Goal: Information Seeking & Learning: Check status

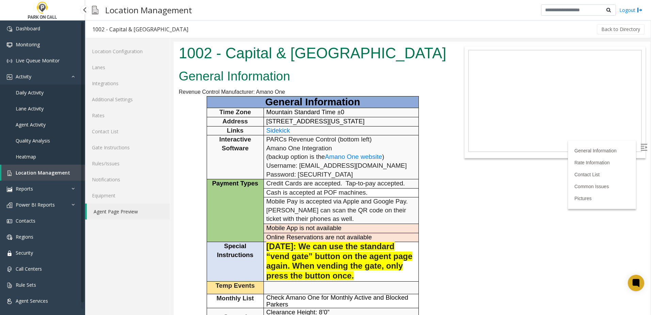
click at [28, 172] on span "Location Management" at bounding box center [43, 172] width 54 height 6
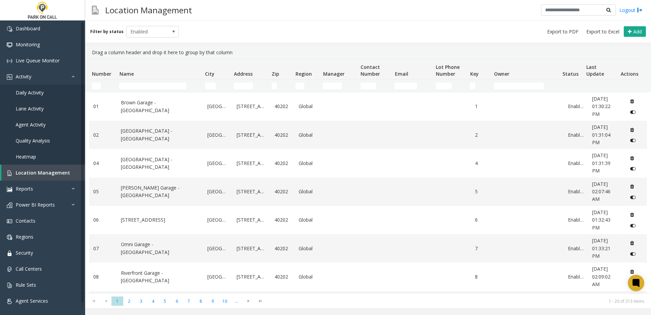
click at [130, 82] on td "Name Filter" at bounding box center [158, 86] width 85 height 12
click at [130, 85] on input "Name Filter" at bounding box center [152, 85] width 67 height 7
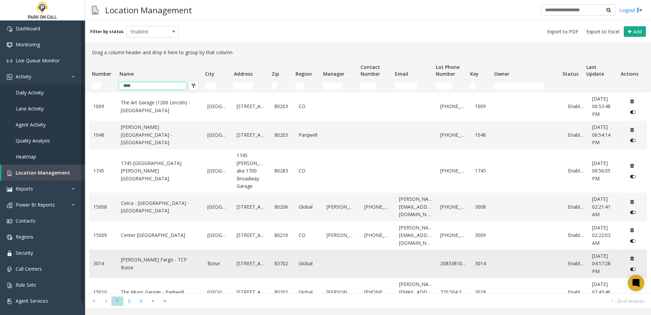
type input "****"
click at [156, 271] on link "Wells Fargo - TCP Boise" at bounding box center [160, 263] width 78 height 15
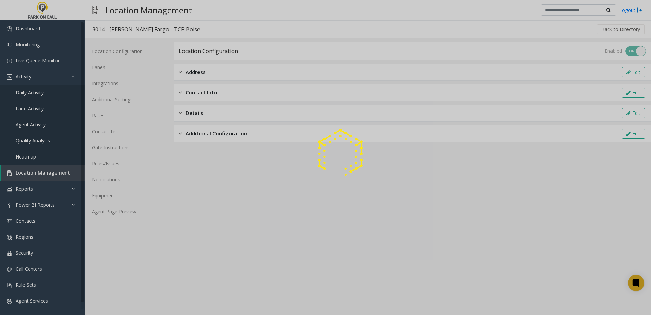
click at [109, 166] on div at bounding box center [325, 157] width 651 height 315
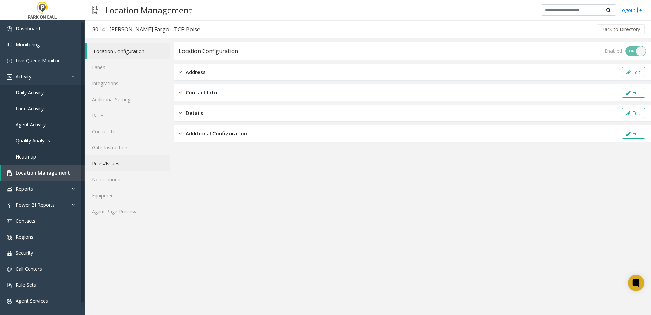
click at [107, 163] on link "Rules/Issues" at bounding box center [127, 163] width 85 height 16
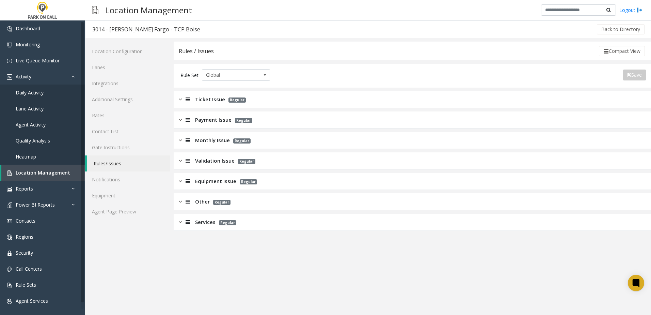
click at [205, 225] on span "Services" at bounding box center [205, 222] width 20 height 8
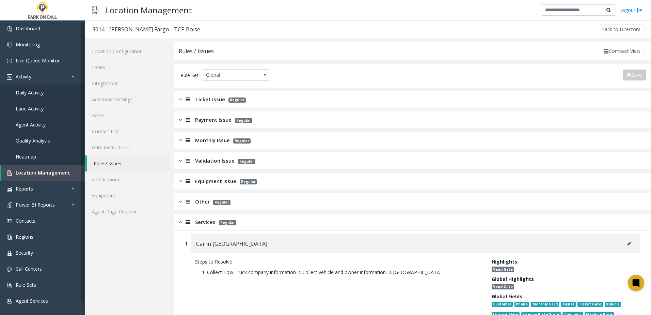
click at [196, 202] on span "Other" at bounding box center [202, 201] width 15 height 8
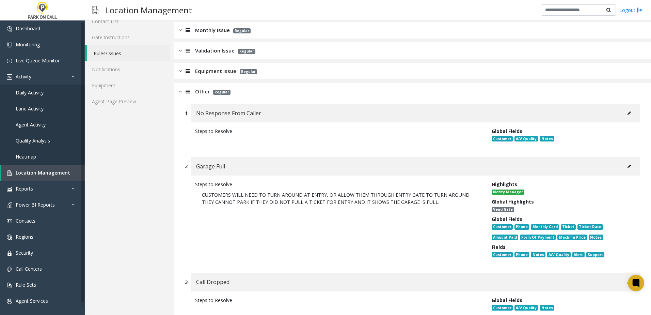
scroll to position [102, 0]
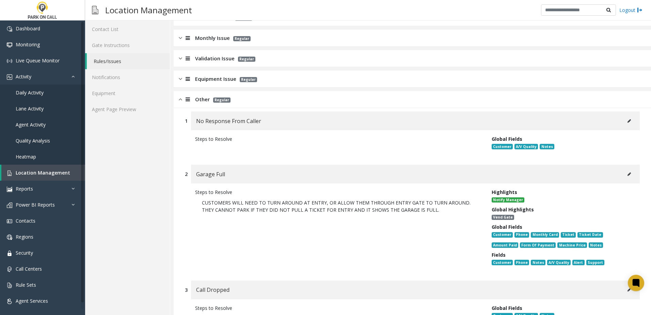
click at [624, 173] on button at bounding box center [629, 174] width 11 height 10
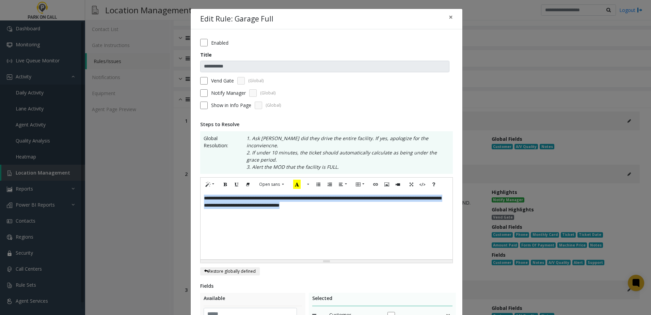
drag, startPoint x: 227, startPoint y: 206, endPoint x: 146, endPoint y: 144, distance: 102.2
click at [146, 145] on div "**********" at bounding box center [325, 157] width 651 height 315
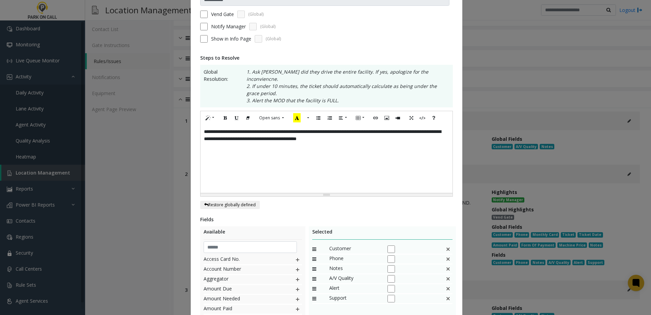
scroll to position [154, 0]
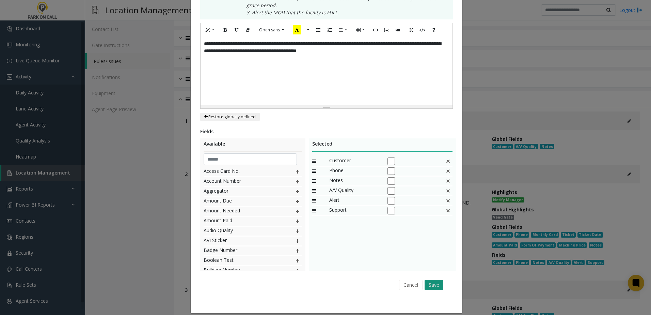
click at [433, 279] on button "Save" at bounding box center [434, 284] width 19 height 10
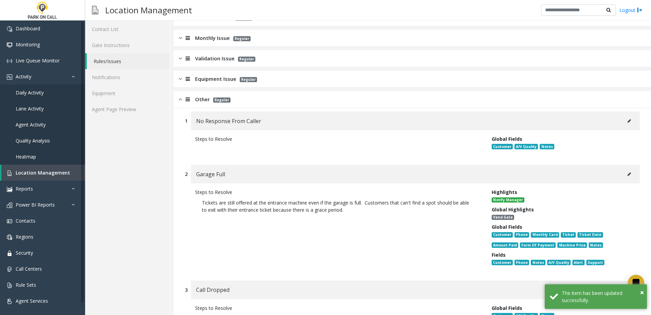
scroll to position [0, 0]
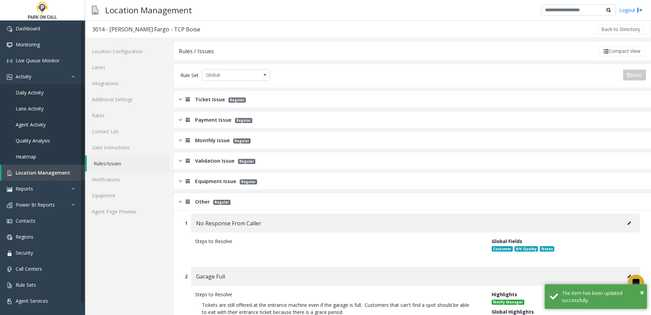
click at [213, 102] on span "Ticket Issue" at bounding box center [210, 99] width 30 height 8
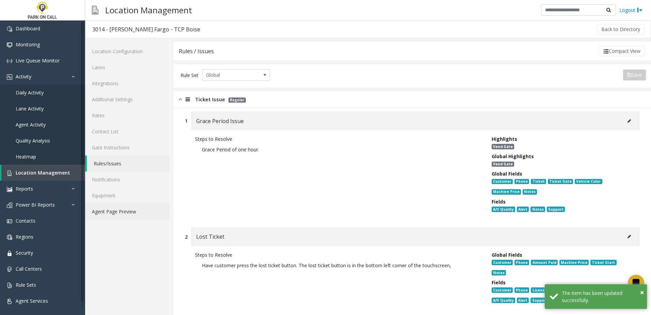
click at [118, 213] on link "Agent Page Preview" at bounding box center [127, 211] width 85 height 16
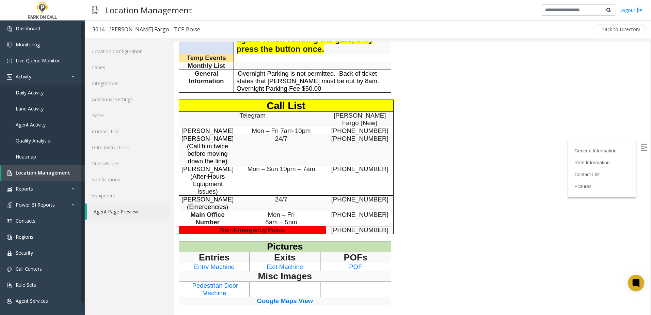
scroll to position [238, 0]
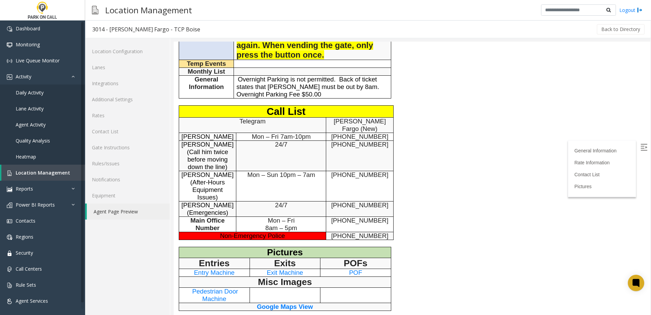
click at [403, 194] on div "General Information Revenue Control Manufacturer: Amano One General Information…" at bounding box center [313, 89] width 278 height 481
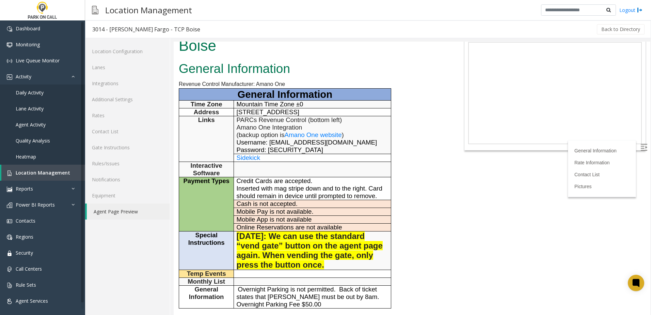
scroll to position [0, 0]
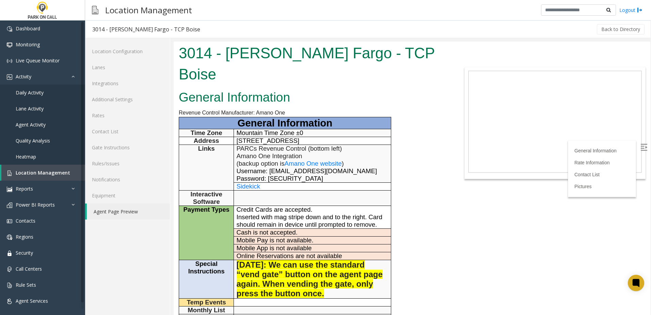
click at [367, 53] on h1 "3014 - Wells Fargo - TCP Boise" at bounding box center [313, 64] width 268 height 42
click at [480, 186] on body "3014 - Wells Fargo - TCP Boise General Information Revenue Control Manufacturer…" at bounding box center [412, 178] width 477 height 273
click at [123, 217] on link "Agent Page Preview" at bounding box center [128, 211] width 83 height 16
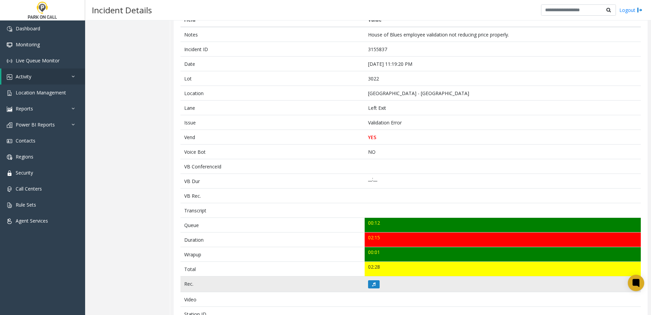
scroll to position [136, 0]
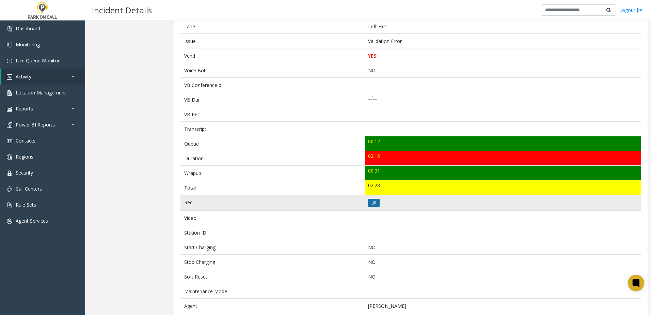
click at [373, 204] on icon at bounding box center [373, 203] width 3 height 4
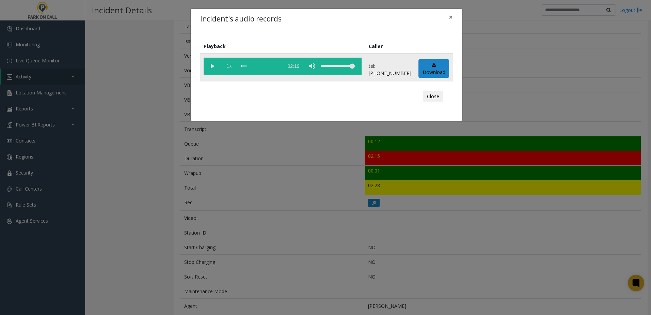
click at [229, 67] on span "1x" at bounding box center [229, 66] width 17 height 17
click at [202, 68] on td "1.5x 02:19" at bounding box center [282, 67] width 165 height 28
click at [209, 65] on vg-play-pause at bounding box center [212, 66] width 17 height 17
click at [275, 197] on div "Incident's audio records × Playback Caller 1.5x 02:19 tel:0030229003 Download C…" at bounding box center [325, 157] width 651 height 315
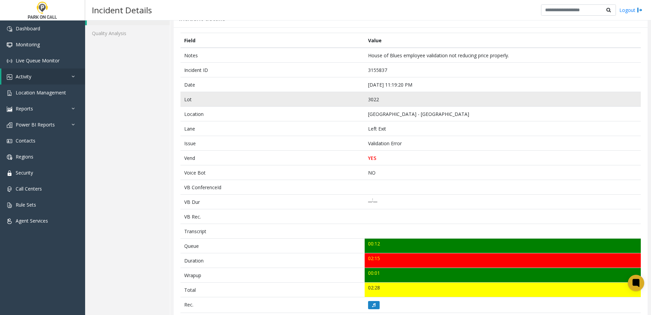
scroll to position [170, 0]
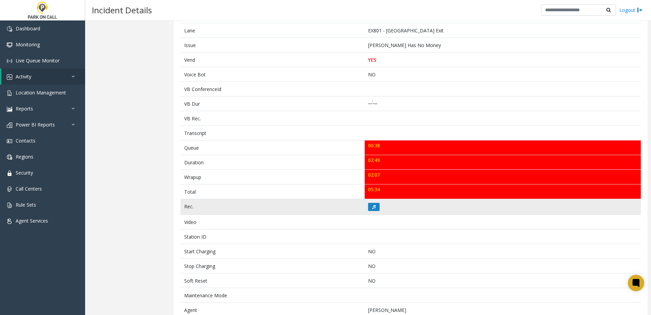
scroll to position [136, 0]
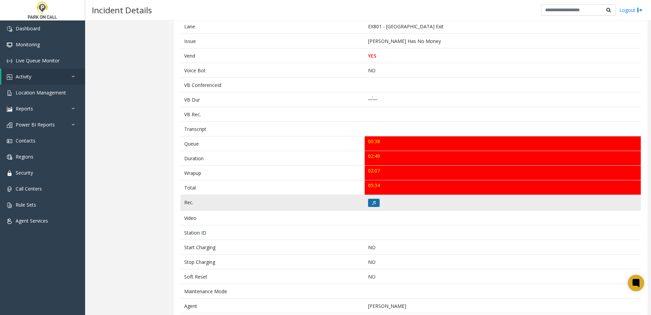
click at [372, 203] on icon at bounding box center [373, 203] width 3 height 4
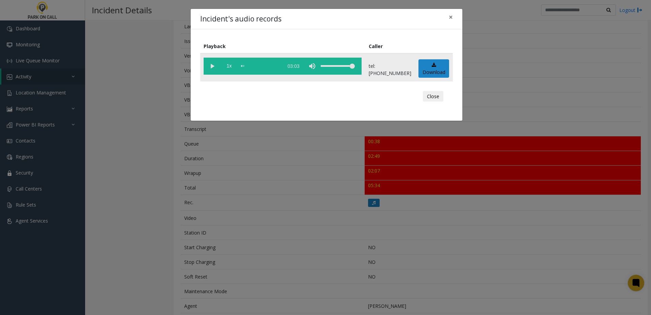
click at [208, 63] on vg-play-pause at bounding box center [212, 66] width 17 height 17
click at [229, 65] on span "1x" at bounding box center [229, 66] width 17 height 17
click at [297, 153] on div "Incident's audio records × Playback Caller 1.5x 03:03 tel:0010059002 Download C…" at bounding box center [325, 157] width 651 height 315
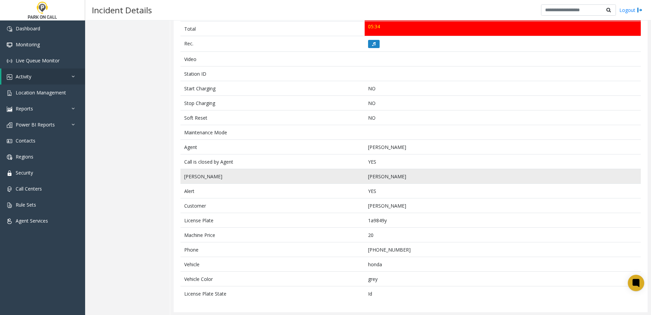
scroll to position [295, 0]
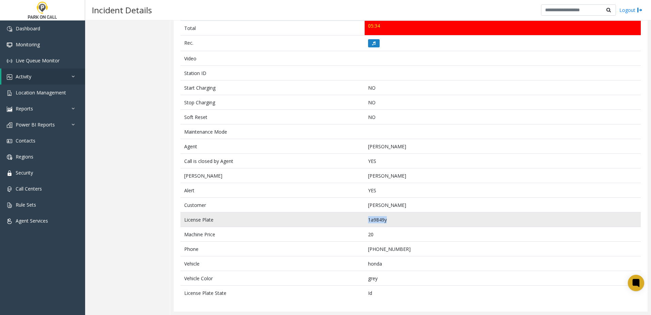
drag, startPoint x: 366, startPoint y: 218, endPoint x: 386, endPoint y: 216, distance: 20.2
click at [386, 216] on td "1a9849y" at bounding box center [503, 219] width 276 height 15
click at [386, 217] on td "1a9849y" at bounding box center [503, 219] width 276 height 15
click at [386, 219] on td "1a9849y" at bounding box center [503, 219] width 276 height 15
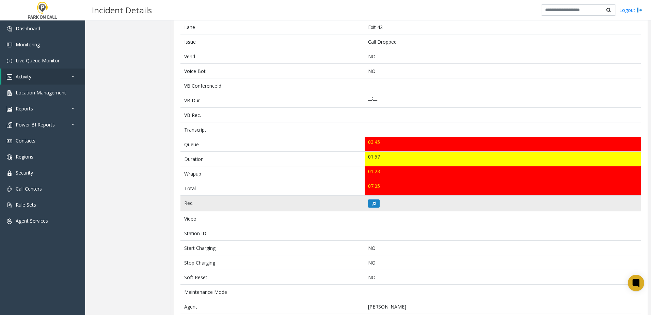
scroll to position [136, 0]
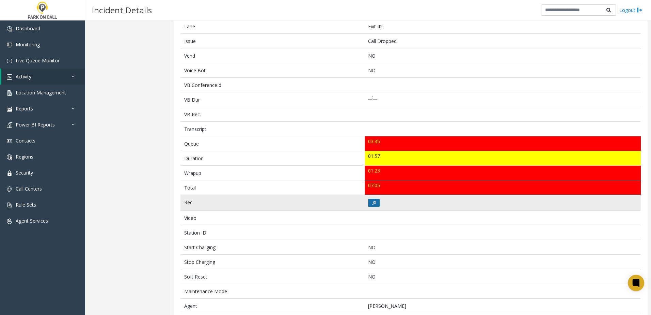
click at [373, 206] on button at bounding box center [374, 202] width 12 height 8
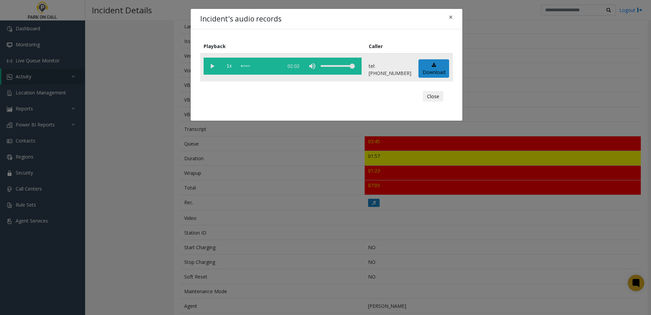
click at [215, 66] on vg-play-pause at bounding box center [212, 66] width 17 height 17
click at [228, 64] on span "1x" at bounding box center [229, 66] width 17 height 17
click at [288, 157] on div "Incident's audio records × Playback Caller 1.5x 02:02 tel:6125549006 Download C…" at bounding box center [325, 157] width 651 height 315
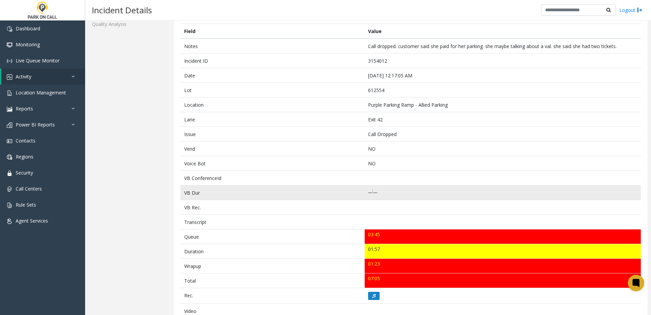
scroll to position [42, 0]
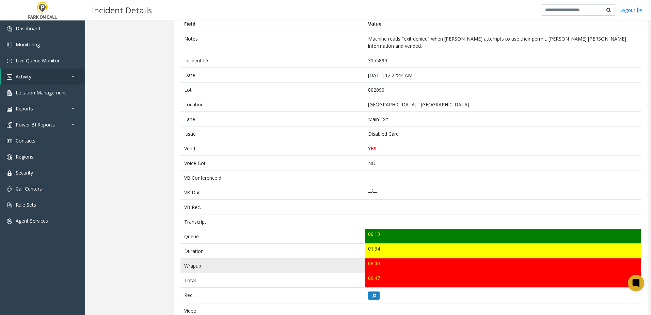
scroll to position [136, 0]
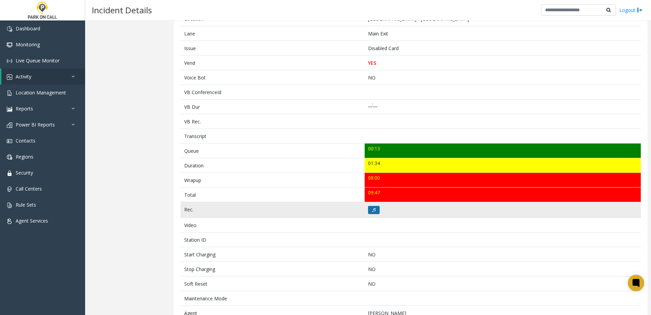
click at [369, 206] on button at bounding box center [374, 210] width 12 height 8
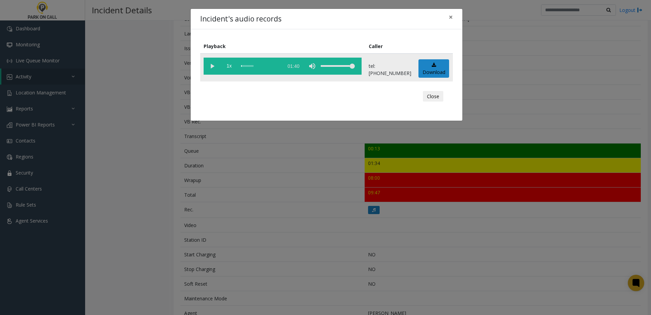
click at [213, 66] on vg-play-pause at bounding box center [212, 66] width 17 height 17
click at [227, 66] on span "1x" at bounding box center [229, 66] width 17 height 17
click at [287, 164] on div "Incident's audio records × Playback Caller 1.5x 01:40 tel:8020909002 Download C…" at bounding box center [325, 157] width 651 height 315
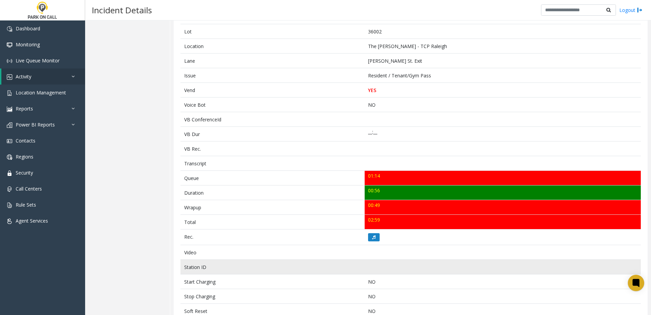
scroll to position [102, 0]
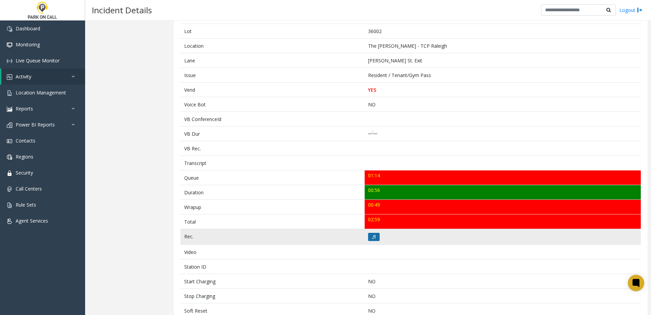
click at [371, 240] on button at bounding box center [374, 237] width 12 height 8
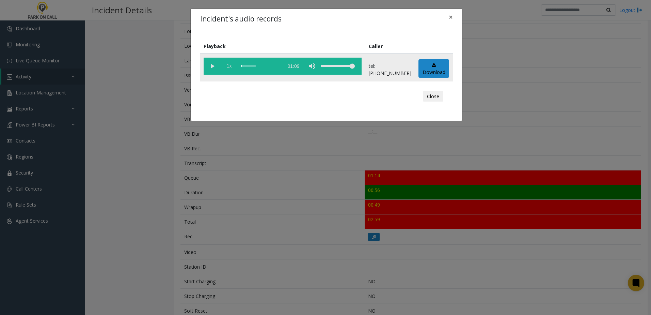
click at [227, 68] on span "1x" at bounding box center [229, 66] width 17 height 17
click at [207, 68] on vg-play-pause at bounding box center [212, 66] width 17 height 17
click at [211, 65] on vg-play-pause at bounding box center [212, 66] width 17 height 17
drag, startPoint x: 295, startPoint y: 19, endPoint x: 386, endPoint y: 106, distance: 125.5
click at [386, 106] on div "Close" at bounding box center [326, 96] width 243 height 20
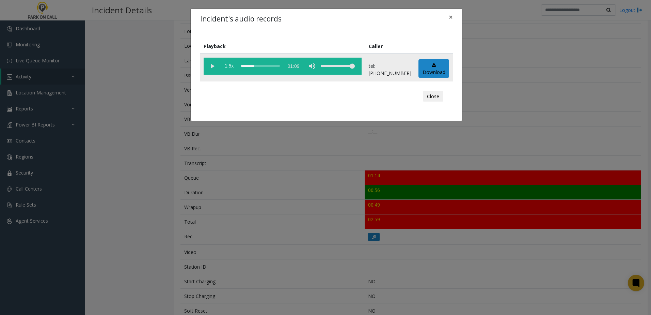
click at [213, 67] on vg-play-pause at bounding box center [212, 66] width 17 height 17
click at [451, 17] on span "×" at bounding box center [451, 17] width 4 height 10
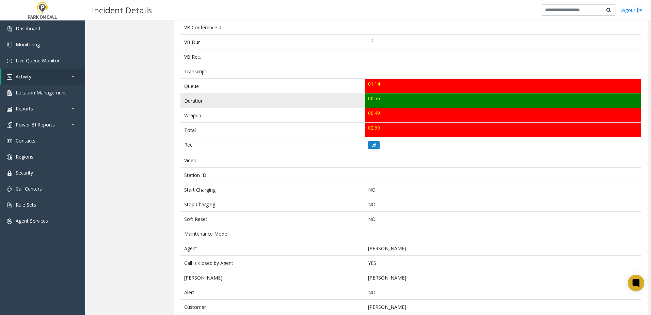
scroll to position [204, 0]
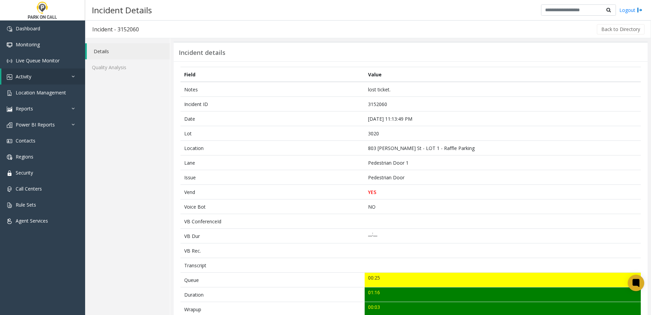
scroll to position [102, 0]
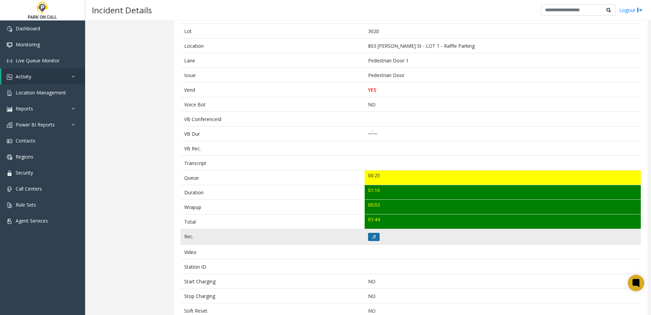
click at [371, 240] on button at bounding box center [374, 237] width 12 height 8
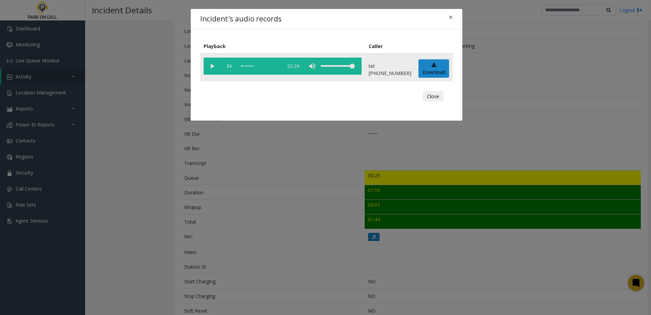
click at [207, 65] on vg-play-pause at bounding box center [212, 66] width 17 height 17
click at [234, 66] on span "1x" at bounding box center [229, 66] width 17 height 17
click at [302, 163] on div "Incident's audio records × Playback Caller 1.5x 01:24 tel:1000419006 Download C…" at bounding box center [325, 157] width 651 height 315
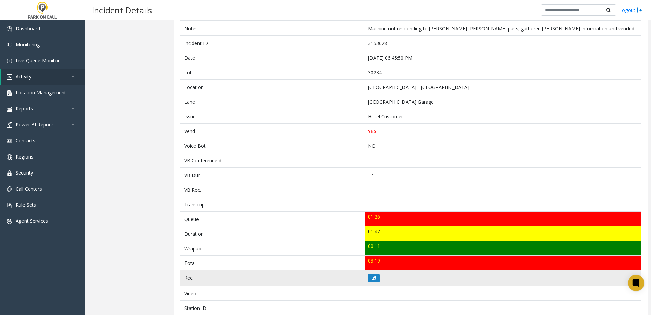
scroll to position [136, 0]
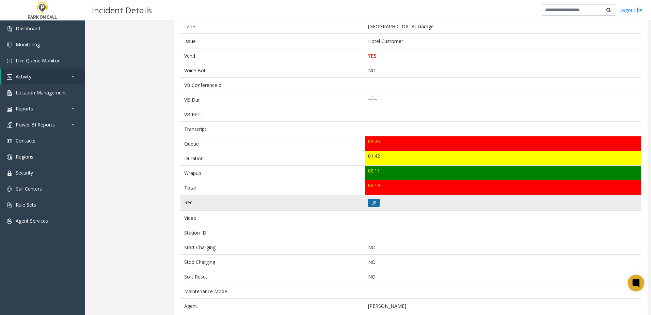
click at [374, 205] on button at bounding box center [374, 202] width 12 height 8
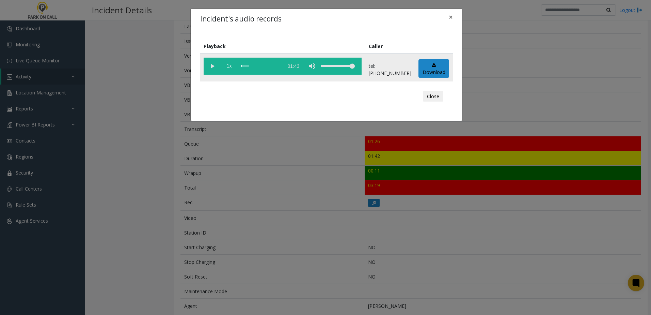
click at [217, 66] on vg-play-pause at bounding box center [212, 66] width 17 height 17
click at [231, 67] on span "1x" at bounding box center [229, 66] width 17 height 17
click at [283, 158] on div "Incident's audio records × Playback Caller 1.5x 01:43 tel:03023490112165830202 …" at bounding box center [325, 157] width 651 height 315
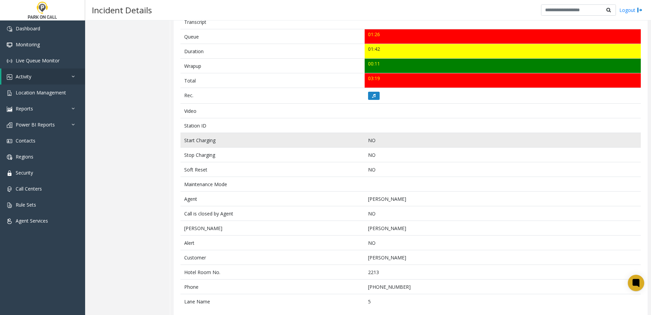
scroll to position [252, 0]
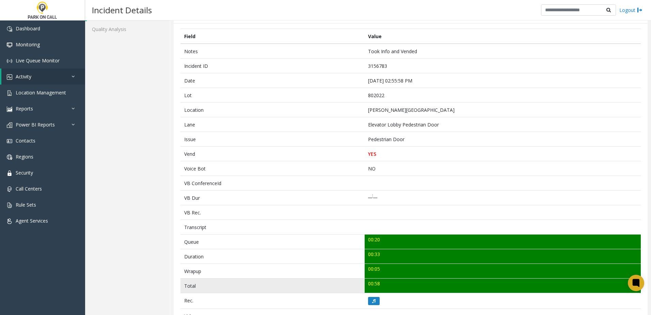
scroll to position [136, 0]
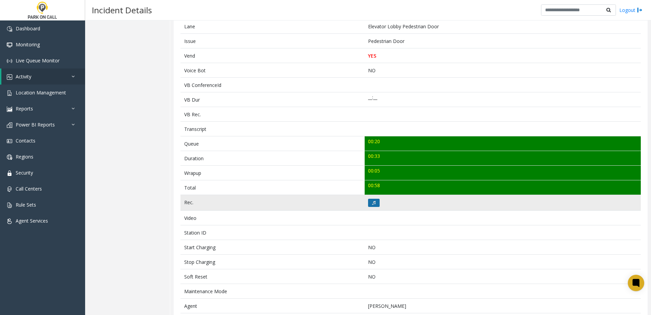
click at [372, 200] on button at bounding box center [374, 202] width 12 height 8
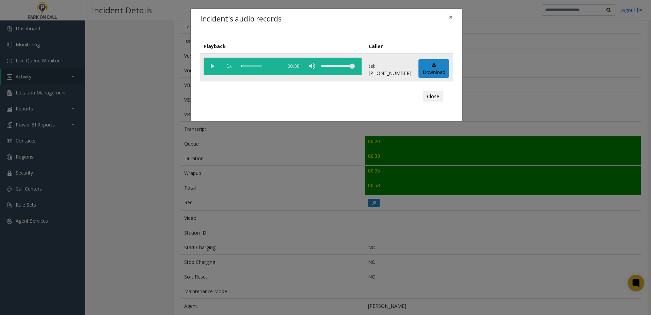
click at [208, 64] on vg-play-pause at bounding box center [212, 66] width 17 height 17
click at [229, 65] on span "1x" at bounding box center [229, 66] width 17 height 17
click at [321, 205] on div "Incident's audio records × Playback Caller 1.5x 00:38 tel:8020229004 Download C…" at bounding box center [325, 157] width 651 height 315
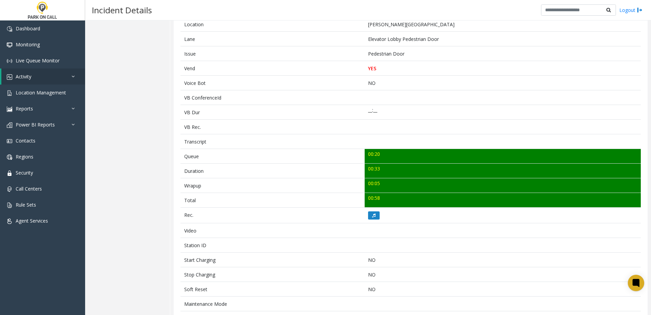
scroll to position [120, 0]
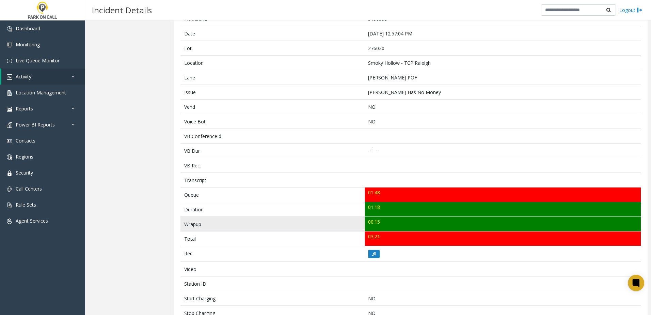
scroll to position [136, 0]
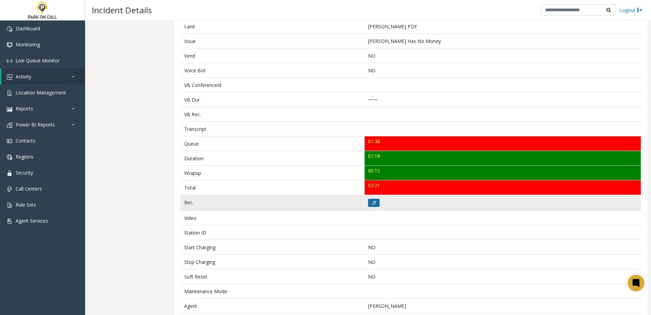
click at [372, 201] on icon at bounding box center [373, 203] width 3 height 4
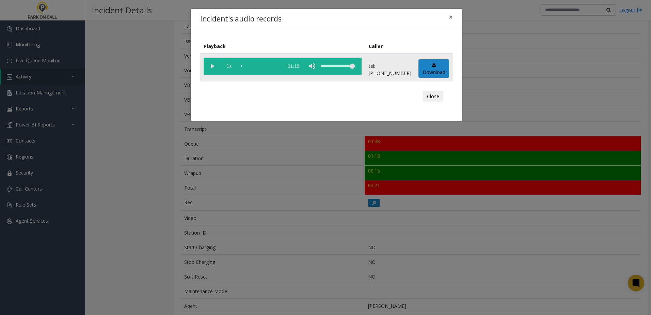
click at [209, 63] on vg-play-pause at bounding box center [212, 66] width 17 height 17
click at [227, 67] on span "1x" at bounding box center [229, 66] width 17 height 17
click at [305, 178] on div "Incident's audio records × Playback Caller 1.5x 01:19 tel:2760309003 Download C…" at bounding box center [325, 157] width 651 height 315
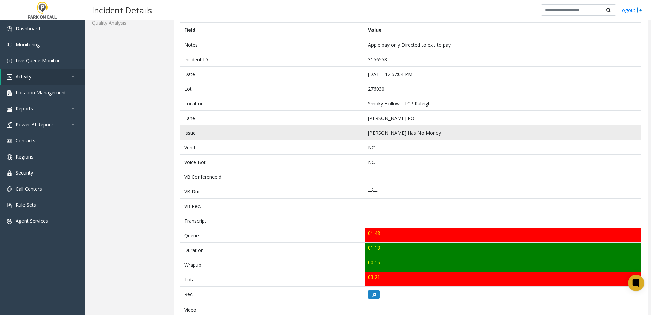
scroll to position [34, 0]
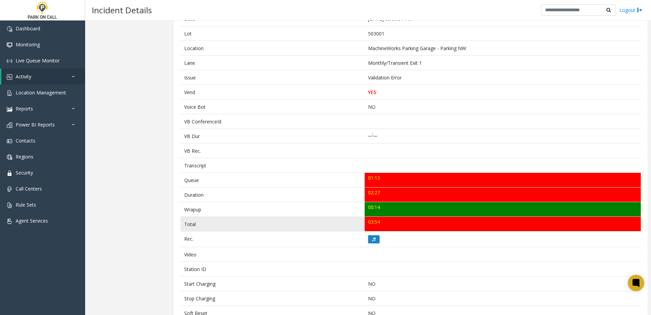
scroll to position [102, 0]
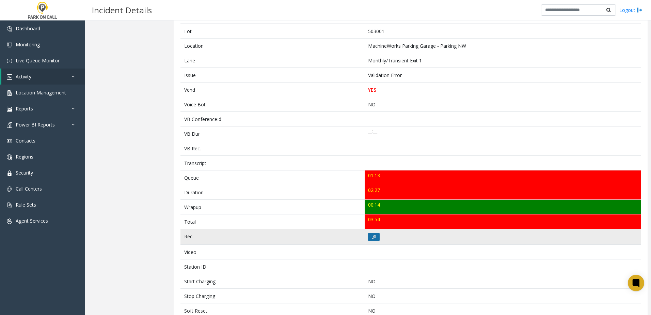
click at [377, 237] on button at bounding box center [374, 237] width 12 height 8
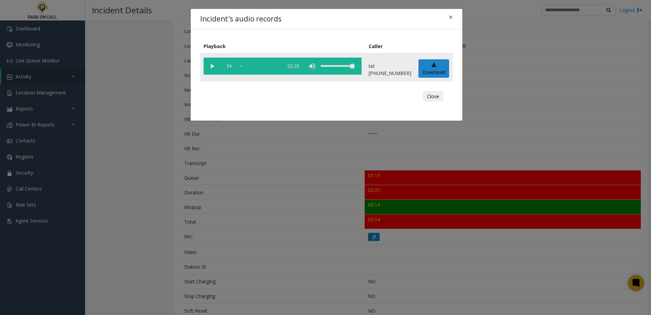
click at [209, 66] on vg-play-pause at bounding box center [212, 66] width 17 height 17
click at [230, 66] on span "1x" at bounding box center [229, 66] width 17 height 17
click at [297, 182] on div "Incident's audio records × Playback Caller 1.5x 02:26 tel:5030019002 Download C…" at bounding box center [325, 157] width 651 height 315
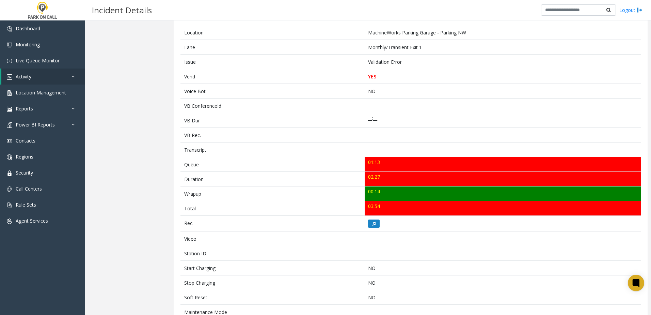
scroll to position [47, 0]
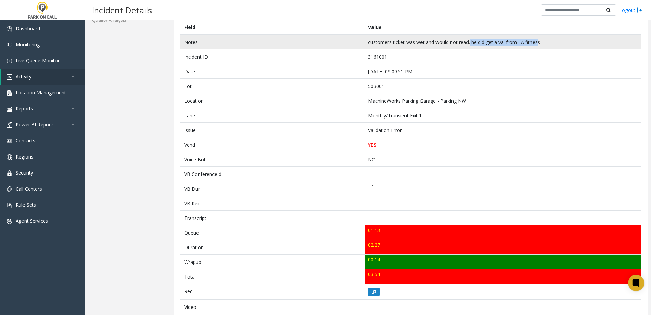
drag, startPoint x: 536, startPoint y: 41, endPoint x: 468, endPoint y: 36, distance: 67.9
click at [468, 36] on td "customers ticket was wet and would not read. he did get a val from LA fitness" at bounding box center [503, 41] width 276 height 15
click at [469, 39] on td "customers ticket was wet and would not read. he did get a val from LA fitness" at bounding box center [503, 41] width 276 height 15
drag, startPoint x: 470, startPoint y: 39, endPoint x: 542, endPoint y: 43, distance: 72.6
click at [542, 43] on td "customers ticket was wet and would not read. he did get a val from LA fitness" at bounding box center [503, 41] width 276 height 15
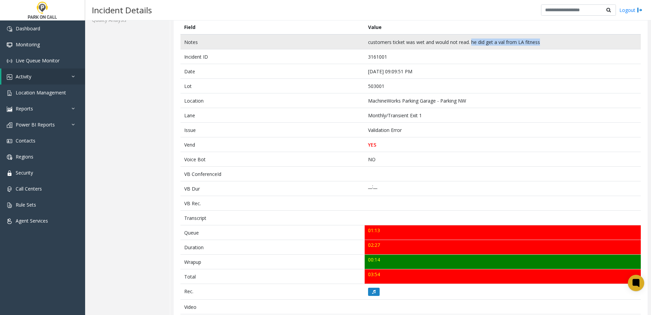
click at [543, 43] on td "customers ticket was wet and would not read. he did get a val from LA fitness" at bounding box center [503, 41] width 276 height 15
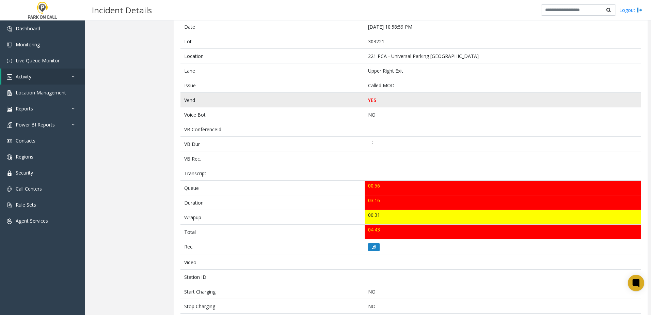
scroll to position [102, 0]
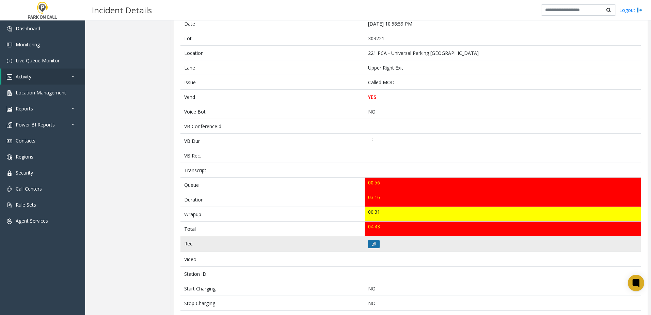
click at [372, 242] on icon at bounding box center [373, 244] width 3 height 4
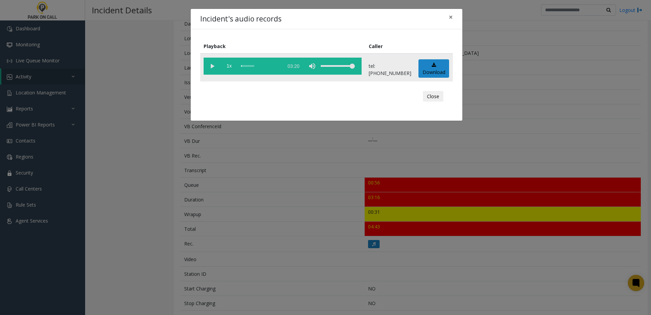
click at [219, 67] on vg-play-pause at bounding box center [212, 66] width 17 height 17
click at [230, 66] on span "1x" at bounding box center [229, 66] width 17 height 17
click at [294, 239] on div "Incident's audio records × Playback Caller 1.5x 03:20 tel:3032219007 Download C…" at bounding box center [325, 157] width 651 height 315
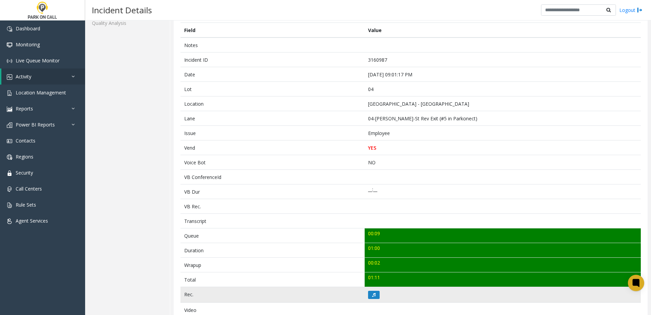
scroll to position [102, 0]
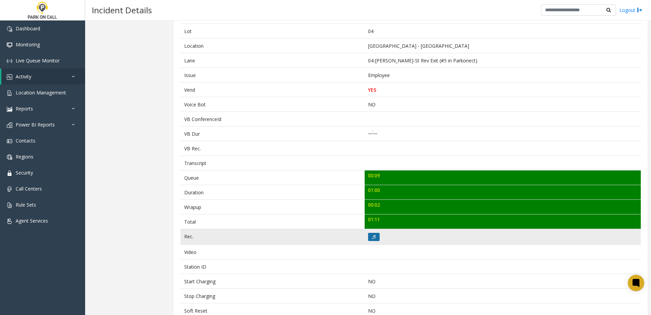
click at [374, 240] on button at bounding box center [374, 237] width 12 height 8
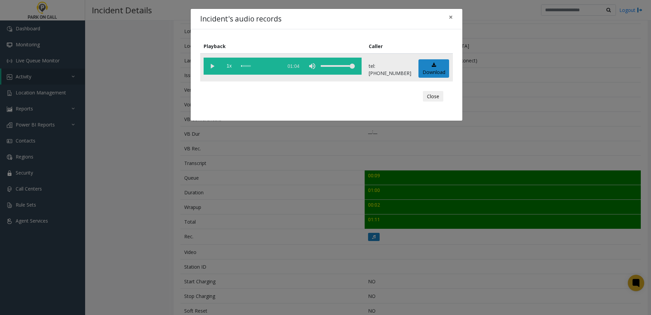
click at [217, 63] on vg-play-pause at bounding box center [212, 66] width 17 height 17
click at [229, 65] on span "1x" at bounding box center [229, 66] width 17 height 17
drag, startPoint x: 556, startPoint y: 157, endPoint x: 550, endPoint y: 134, distance: 23.1
click at [555, 156] on div "Incident's audio records × Playback Caller 1.5x 01:04 tel:0000049005 Download C…" at bounding box center [325, 157] width 651 height 315
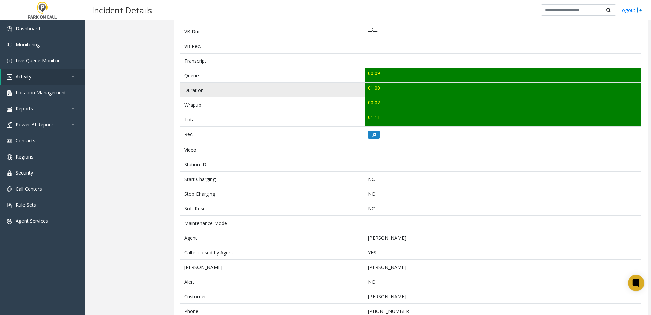
scroll to position [222, 0]
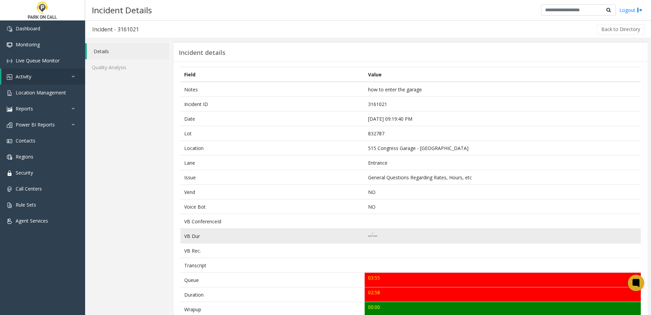
scroll to position [170, 0]
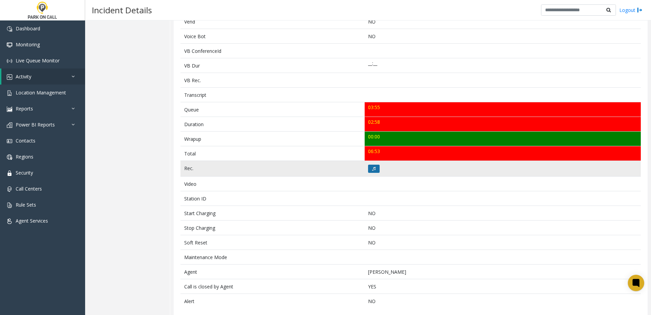
click at [370, 171] on button at bounding box center [374, 168] width 12 height 8
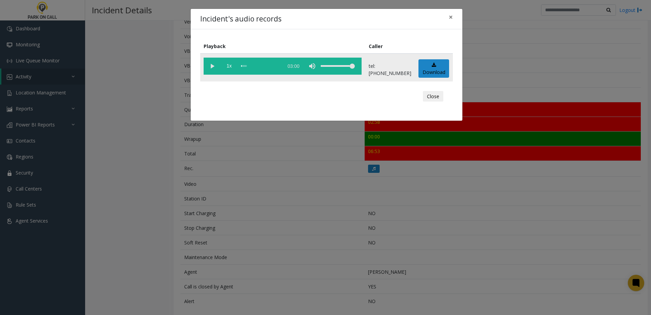
click at [207, 59] on vg-play-pause at bounding box center [212, 66] width 17 height 17
click at [233, 64] on span "1x" at bounding box center [229, 66] width 17 height 17
click at [259, 166] on div "Incident's audio records × Playback Caller 1.5x 03:00 tel:8327879001 Download C…" at bounding box center [325, 157] width 651 height 315
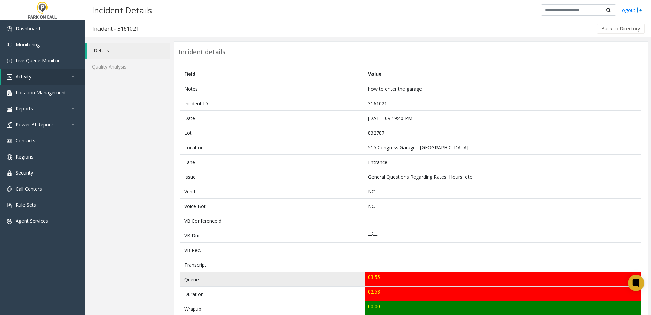
scroll to position [0, 0]
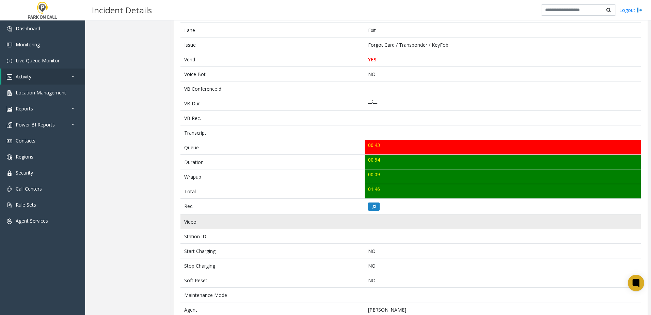
scroll to position [136, 0]
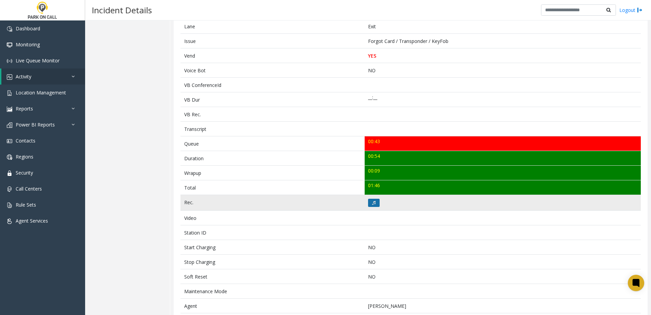
click at [374, 203] on button at bounding box center [374, 202] width 12 height 8
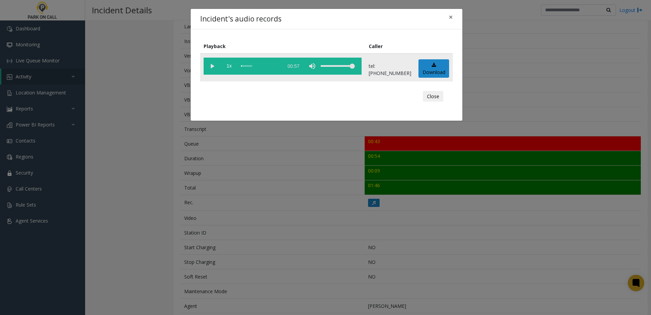
click at [212, 66] on vg-play-pause at bounding box center [212, 66] width 17 height 17
click at [265, 158] on div "Incident's audio records × Playback Caller 1x 00:57 tel:3360219002 Download Clo…" at bounding box center [325, 157] width 651 height 315
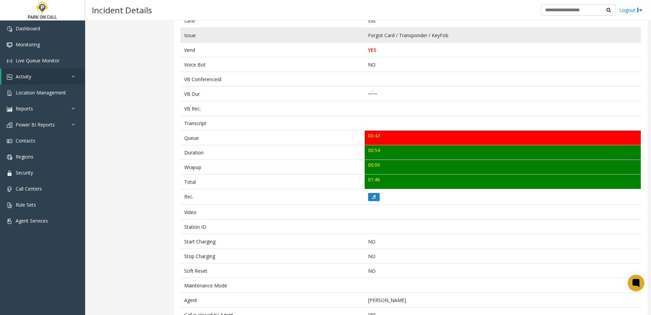
scroll to position [37, 0]
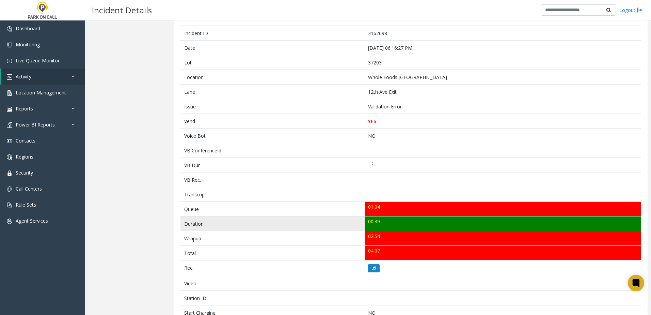
scroll to position [136, 0]
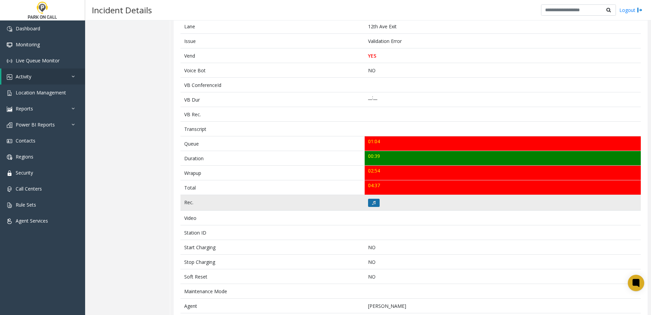
click at [373, 204] on icon at bounding box center [373, 203] width 3 height 4
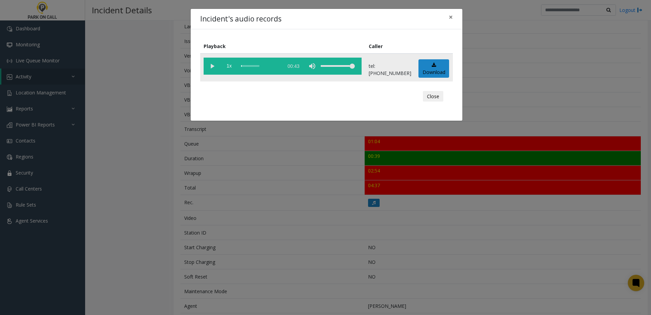
click at [207, 65] on vg-play-pause at bounding box center [212, 66] width 17 height 17
click at [225, 66] on span "1x" at bounding box center [229, 66] width 17 height 17
click at [270, 150] on div "Incident's audio records × Playback Caller 1.5x 00:43 tel:0372039002 Download C…" at bounding box center [325, 157] width 651 height 315
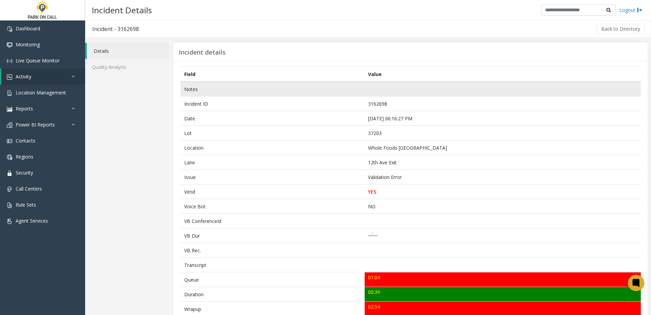
scroll to position [0, 0]
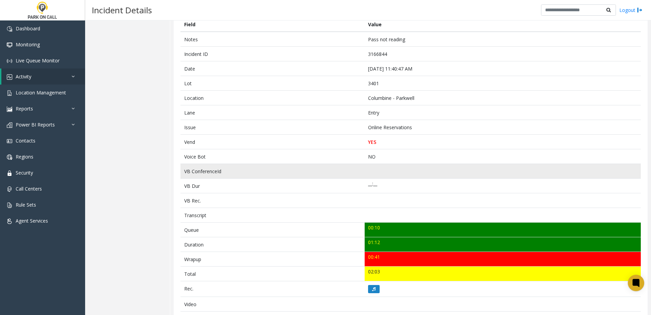
scroll to position [136, 0]
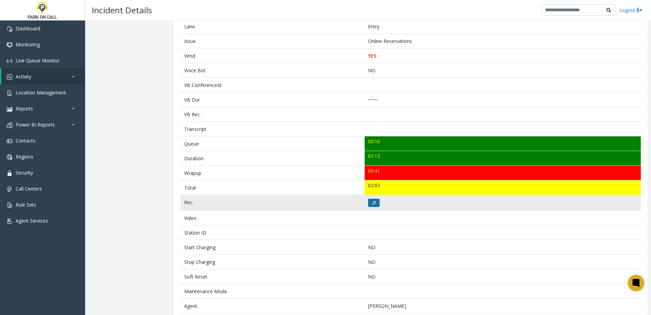
click at [373, 203] on icon at bounding box center [373, 203] width 3 height 4
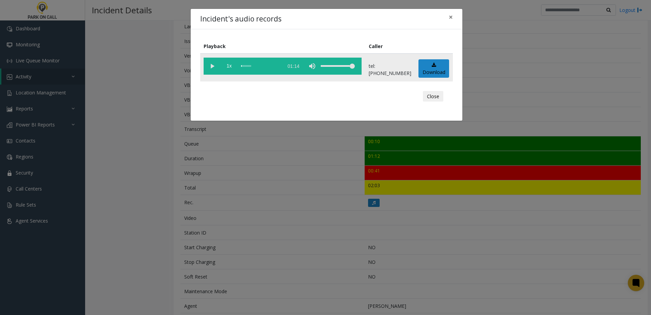
click at [212, 66] on vg-play-pause at bounding box center [212, 66] width 17 height 17
click at [232, 68] on span "1x" at bounding box center [229, 66] width 17 height 17
click at [251, 177] on div "Incident's audio records × Playback Caller 1.5x 01:14 tel:[PHONE_NUMBER] Downlo…" at bounding box center [325, 157] width 651 height 315
